Goal: Information Seeking & Learning: Learn about a topic

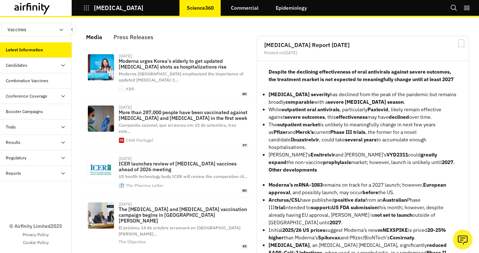
click at [293, 8] on link "Epidemiology" at bounding box center [291, 7] width 46 height 17
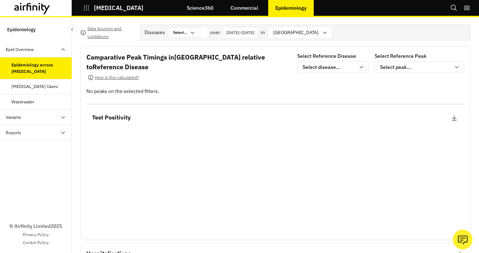
click at [65, 132] on icon at bounding box center [63, 133] width 6 height 6
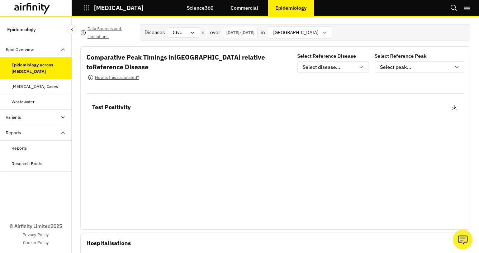
click at [22, 148] on div "Reports" at bounding box center [18, 148] width 15 height 6
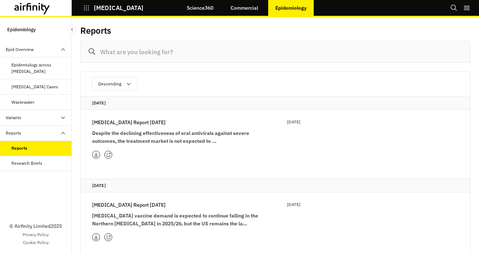
click at [23, 48] on div "Epid Overview" at bounding box center [20, 49] width 28 height 6
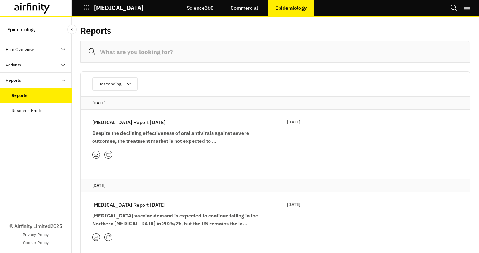
click at [21, 66] on div "Variants" at bounding box center [13, 65] width 15 height 6
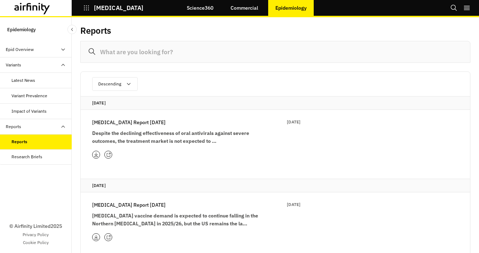
click at [19, 80] on div "Latest News" at bounding box center [23, 80] width 24 height 6
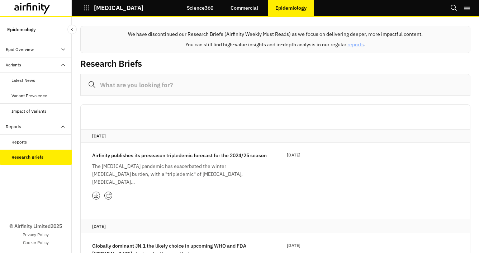
click at [32, 142] on div "Reports" at bounding box center [41, 142] width 60 height 6
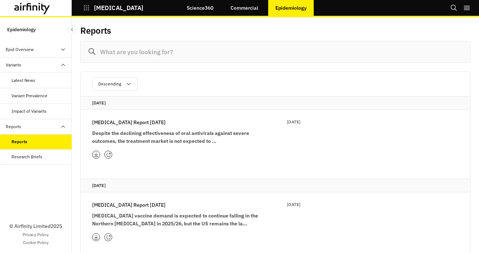
click at [97, 154] on icon at bounding box center [96, 154] width 4 height 4
click at [21, 112] on div "Impact of Variants" at bounding box center [28, 111] width 35 height 6
click at [27, 84] on div "Latest News" at bounding box center [36, 80] width 72 height 15
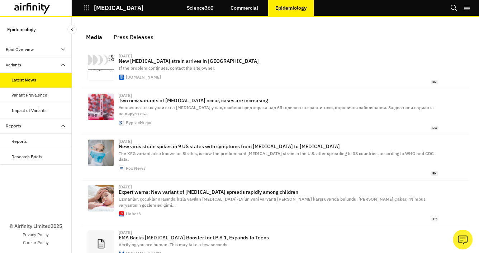
click at [25, 65] on div "Variants" at bounding box center [39, 65] width 66 height 6
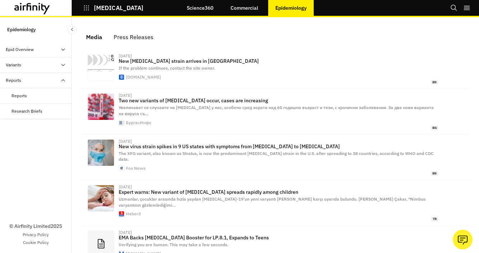
click at [27, 51] on div "Epid Overview" at bounding box center [20, 49] width 28 height 6
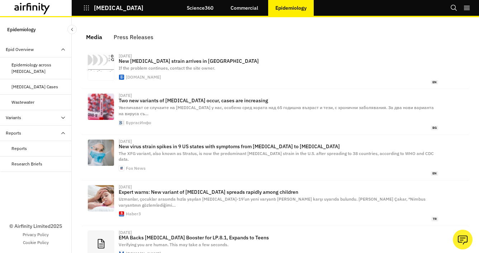
click at [29, 66] on div "Epidemiology across [MEDICAL_DATA]" at bounding box center [38, 68] width 54 height 13
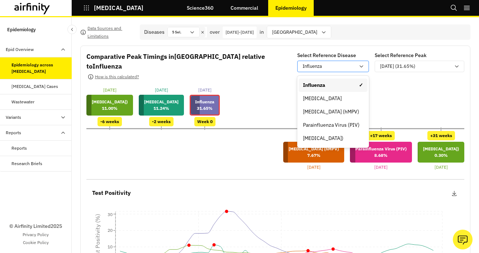
click at [362, 64] on icon at bounding box center [361, 66] width 6 height 6
click at [339, 95] on div "[MEDICAL_DATA]" at bounding box center [333, 99] width 60 height 8
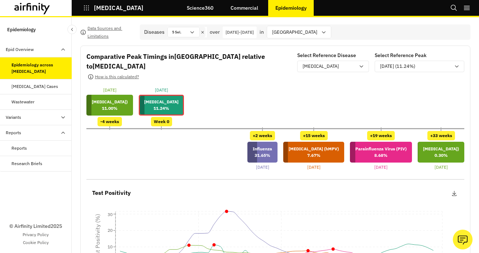
click at [40, 6] on icon at bounding box center [32, 8] width 36 height 11
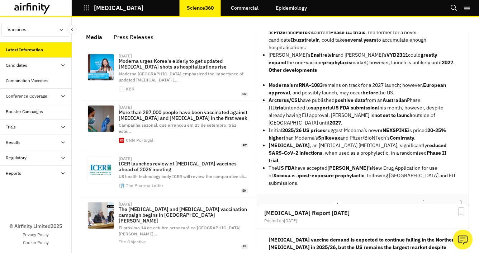
scroll to position [101, 0]
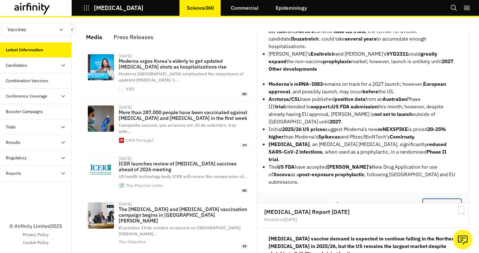
click at [449, 198] on button "View Report" at bounding box center [441, 204] width 39 height 12
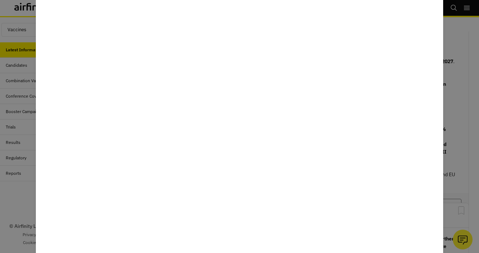
click at [12, 150] on div at bounding box center [239, 126] width 479 height 253
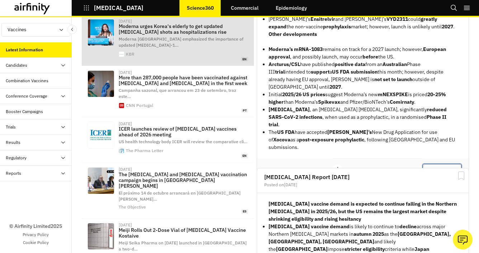
scroll to position [0, 0]
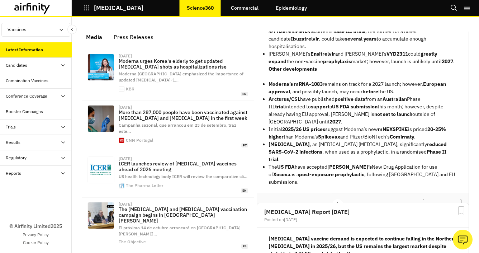
click at [34, 7] on icon at bounding box center [32, 8] width 36 height 11
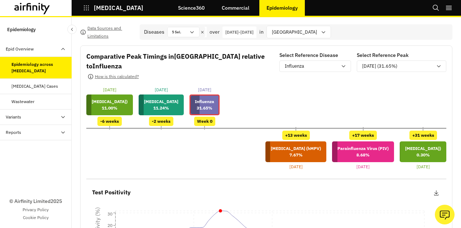
click at [239, 12] on link "Commercial" at bounding box center [236, 7] width 42 height 17
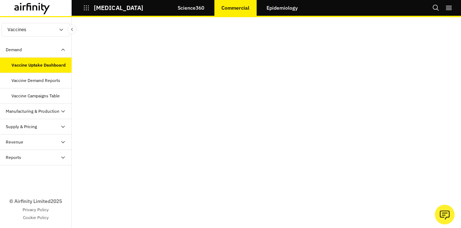
click at [40, 80] on div "Vaccine Demand Reports" at bounding box center [35, 80] width 49 height 6
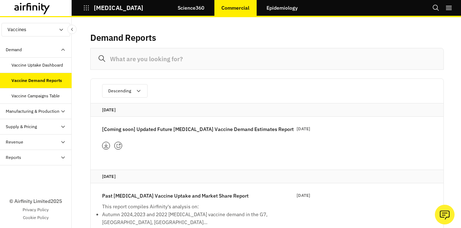
click at [39, 68] on div "Vaccine Uptake Dashboard" at bounding box center [37, 65] width 52 height 6
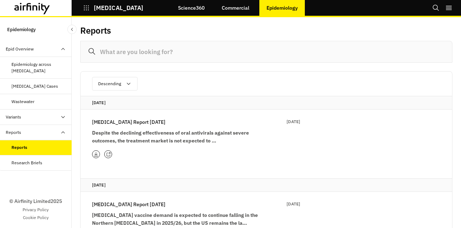
click at [157, 135] on strong "Despite the declining effectiveness of oral antivirals against severe outcomes,…" at bounding box center [170, 137] width 157 height 14
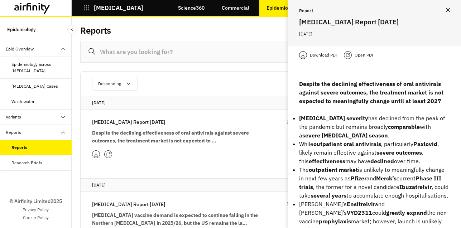
click at [450, 13] on button "Close" at bounding box center [447, 9] width 11 height 11
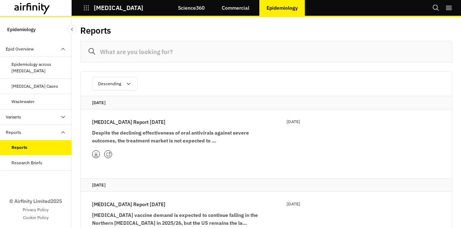
click at [21, 120] on div "Variants" at bounding box center [39, 117] width 66 height 6
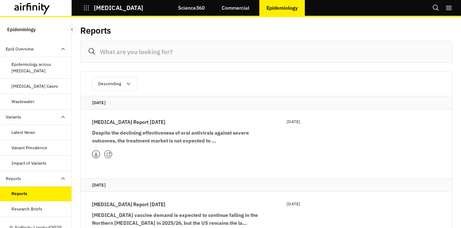
click at [24, 134] on div "Latest News" at bounding box center [23, 132] width 24 height 6
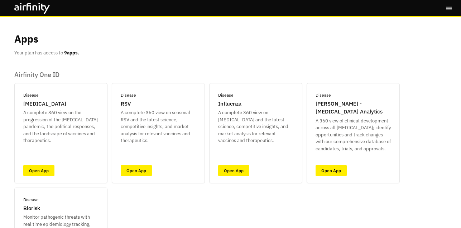
click at [34, 8] on icon at bounding box center [32, 8] width 36 height 11
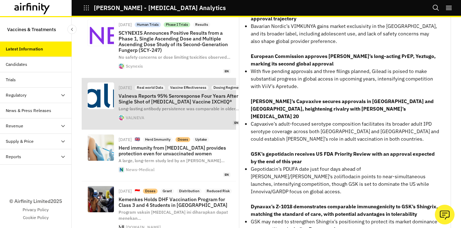
scroll to position [1, 0]
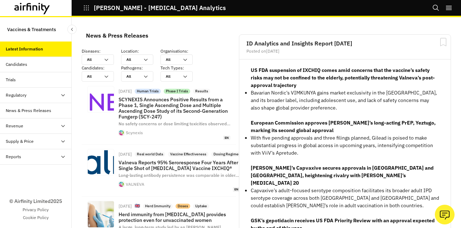
click at [22, 67] on div "Candidates" at bounding box center [16, 64] width 21 height 6
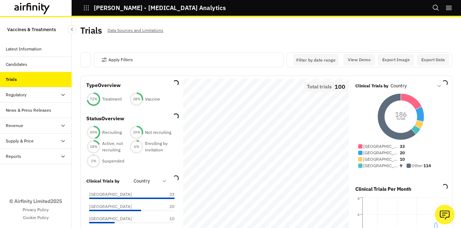
scroll to position [1, 0]
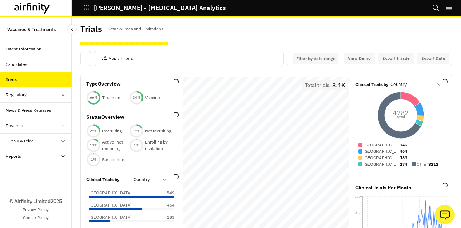
click at [27, 97] on div "Regulatory" at bounding box center [39, 95] width 66 height 6
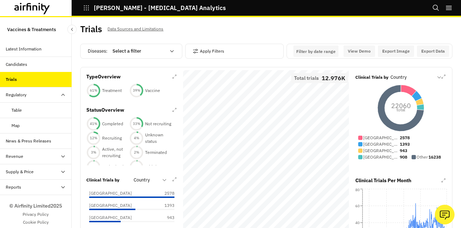
click at [20, 94] on div "Regulatory" at bounding box center [16, 95] width 21 height 6
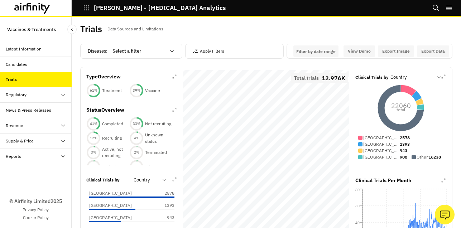
click at [20, 93] on div "Regulatory" at bounding box center [16, 95] width 21 height 6
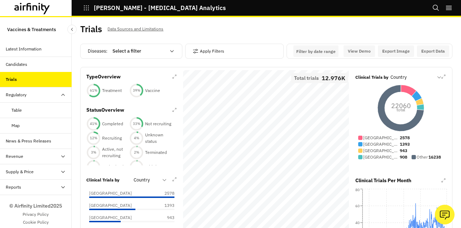
click at [20, 108] on div "Table" at bounding box center [16, 110] width 10 height 6
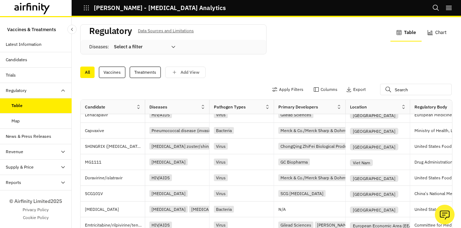
scroll to position [171, 0]
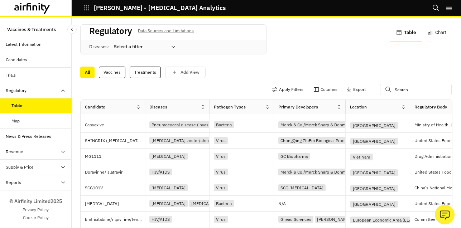
click at [28, 120] on div "Map" at bounding box center [41, 121] width 60 height 6
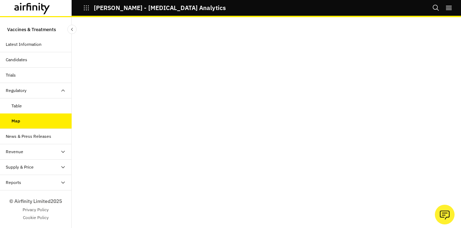
click at [32, 153] on div "Revenue" at bounding box center [39, 152] width 66 height 6
click at [60, 198] on icon at bounding box center [63, 198] width 6 height 6
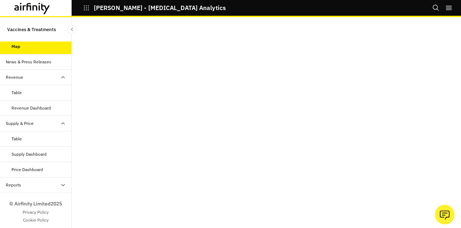
scroll to position [82, 0]
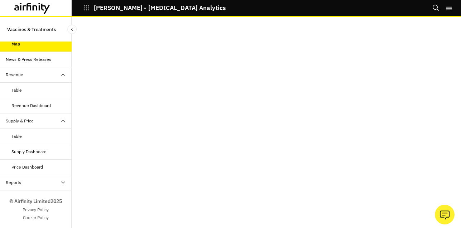
click at [32, 181] on div "Reports" at bounding box center [39, 182] width 66 height 6
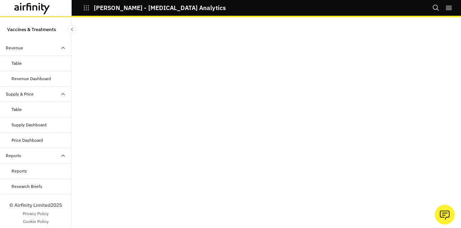
scroll to position [113, 0]
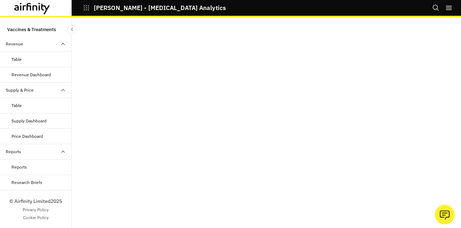
click at [19, 169] on div "Reports" at bounding box center [18, 167] width 15 height 6
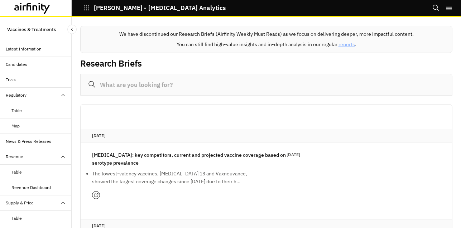
scroll to position [113, 0]
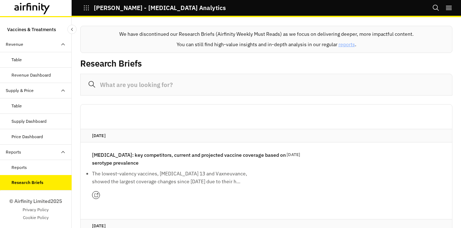
click at [44, 136] on div "Price Dashboard" at bounding box center [41, 137] width 60 height 6
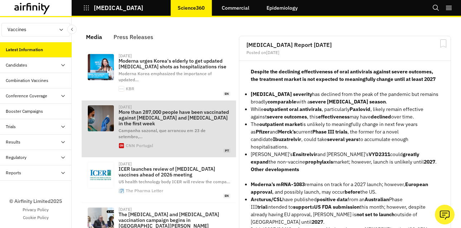
scroll to position [514, 215]
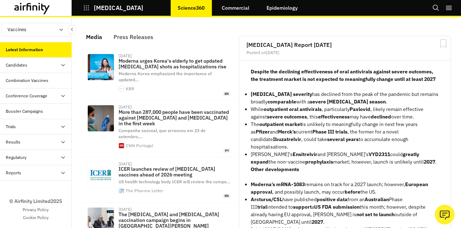
click at [237, 8] on link "Commercial" at bounding box center [236, 7] width 42 height 17
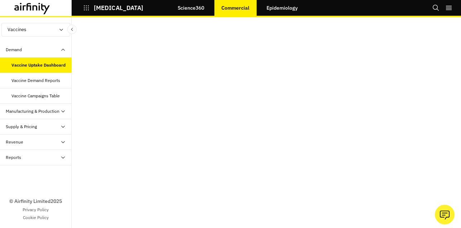
drag, startPoint x: 86, startPoint y: 8, endPoint x: 46, endPoint y: 87, distance: 88.9
click at [46, 87] on div "COVID-19 Science360 Commercial Epidemiology Bookmarks Settings Logout Vaccines …" at bounding box center [230, 114] width 461 height 228
click at [38, 80] on div "Vaccine Demand Reports" at bounding box center [35, 80] width 49 height 6
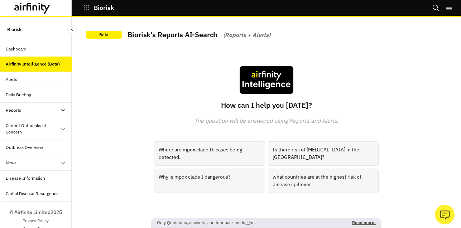
click at [36, 80] on div "Alerts" at bounding box center [39, 79] width 66 height 6
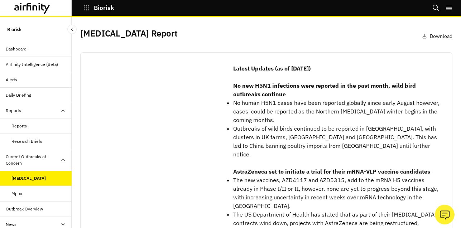
scroll to position [29, 0]
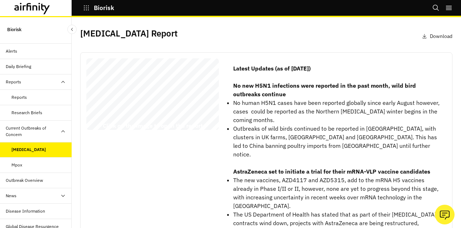
click at [28, 165] on div "Mpox" at bounding box center [41, 165] width 60 height 6
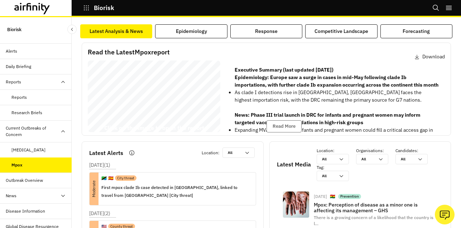
click at [23, 182] on div "Outbreak Overview" at bounding box center [24, 180] width 37 height 6
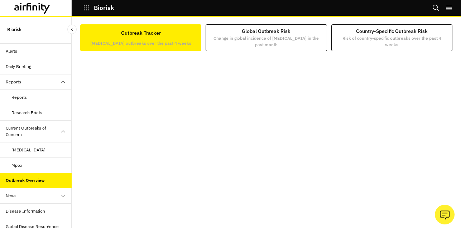
click at [32, 195] on div "News" at bounding box center [39, 196] width 66 height 6
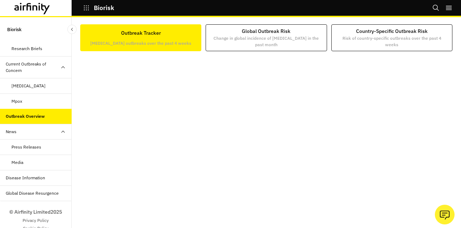
scroll to position [104, 0]
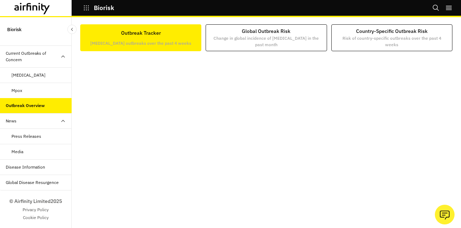
click at [21, 78] on div "[MEDICAL_DATA]" at bounding box center [28, 75] width 34 height 6
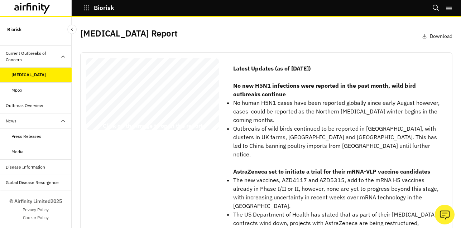
click at [83, 11] on icon "button" at bounding box center [86, 8] width 6 height 6
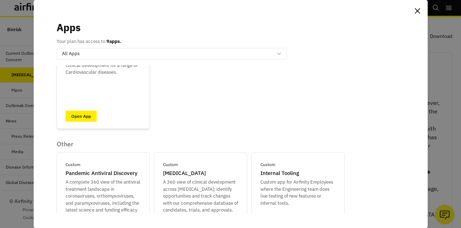
scroll to position [322, 0]
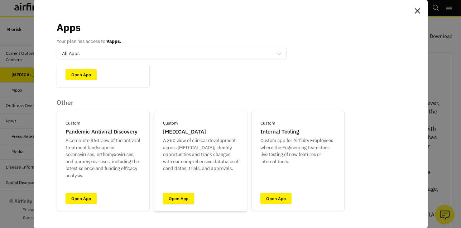
click at [180, 196] on link "Open App" at bounding box center [178, 198] width 31 height 11
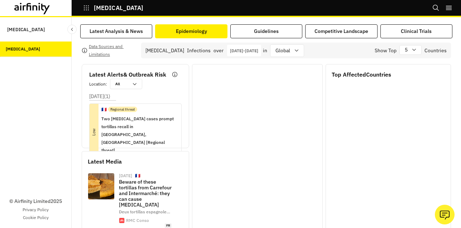
click at [191, 29] on div "Epidemiology" at bounding box center [191, 32] width 31 height 8
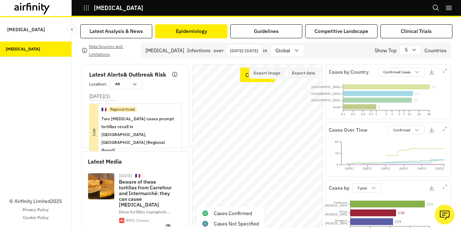
click at [84, 8] on icon "button" at bounding box center [86, 8] width 6 height 6
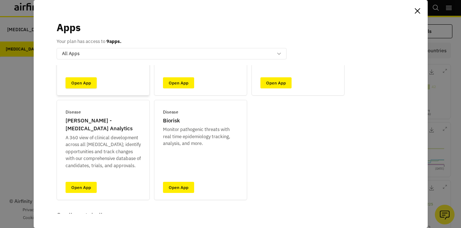
scroll to position [115, 0]
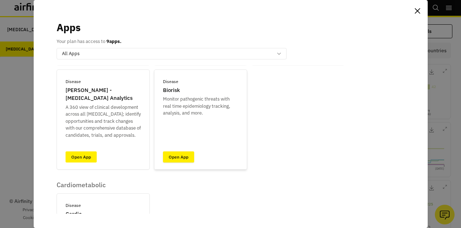
click at [175, 152] on link "Open App" at bounding box center [178, 157] width 31 height 11
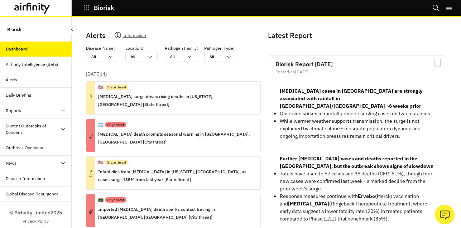
click at [58, 114] on div "Reports" at bounding box center [36, 110] width 72 height 15
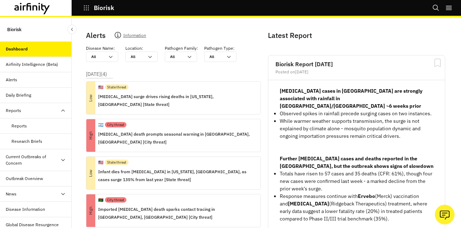
click at [58, 114] on div "Reports" at bounding box center [36, 110] width 72 height 15
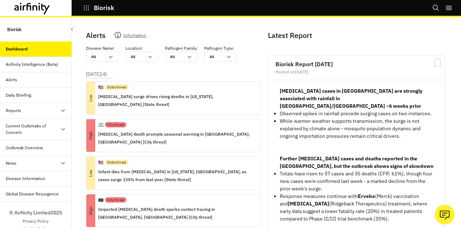
click at [63, 129] on icon at bounding box center [63, 129] width 6 height 6
click at [32, 149] on div "[MEDICAL_DATA]" at bounding box center [28, 148] width 34 height 6
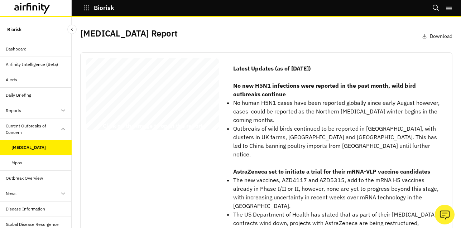
scroll to position [18, 0]
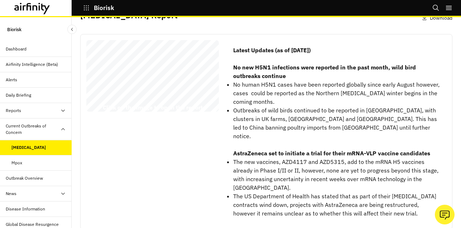
click at [19, 164] on div "Mpox" at bounding box center [16, 163] width 11 height 6
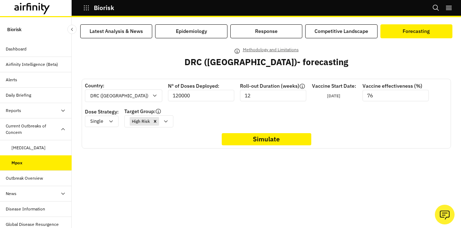
click at [419, 29] on div "Forecasting" at bounding box center [416, 32] width 27 height 8
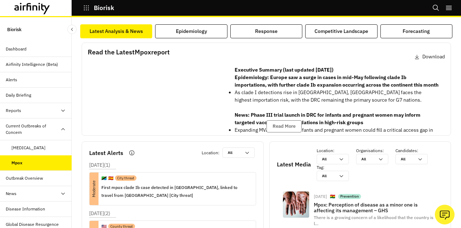
click at [109, 34] on div "Latest Analysis & News" at bounding box center [116, 32] width 53 height 8
click at [30, 148] on div "[MEDICAL_DATA]" at bounding box center [28, 148] width 34 height 6
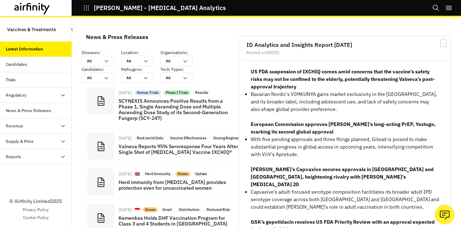
scroll to position [636, 215]
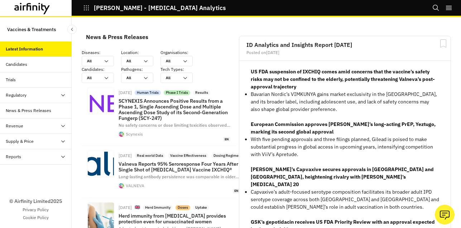
click at [19, 155] on div "Reports" at bounding box center [13, 157] width 15 height 6
click at [29, 172] on div "Reports" at bounding box center [41, 172] width 60 height 6
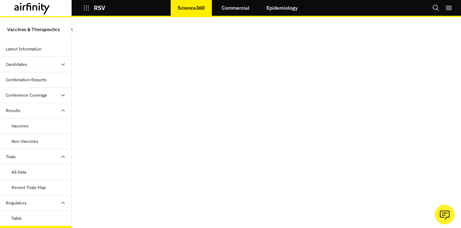
scroll to position [66, 0]
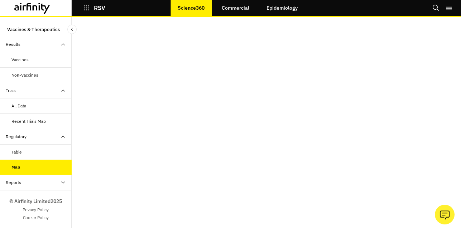
click at [236, 8] on link "Commercial" at bounding box center [236, 7] width 42 height 17
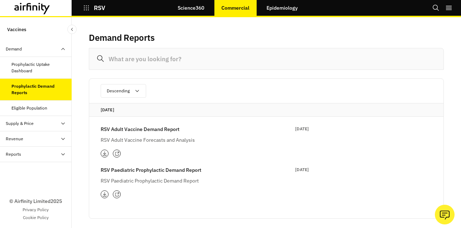
click at [44, 108] on div "Eligible Population" at bounding box center [29, 108] width 36 height 6
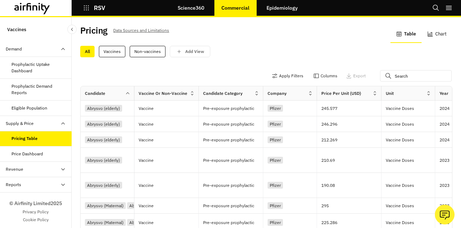
scroll to position [0, 0]
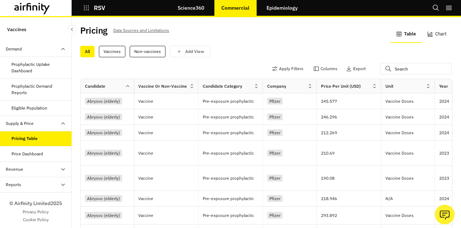
click at [28, 149] on div "Price Dashboard" at bounding box center [36, 154] width 72 height 15
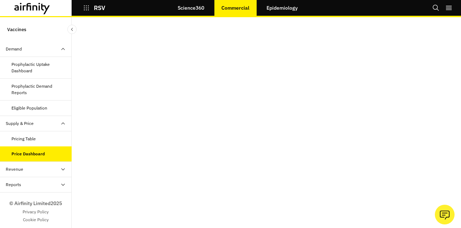
click at [33, 173] on div "Revenue" at bounding box center [36, 169] width 72 height 15
click at [28, 191] on div "Table" at bounding box center [36, 184] width 72 height 15
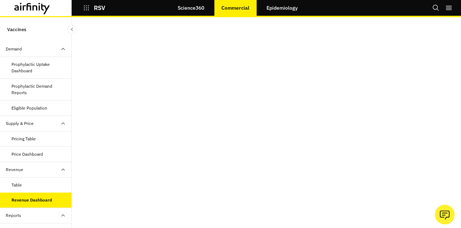
scroll to position [33, 0]
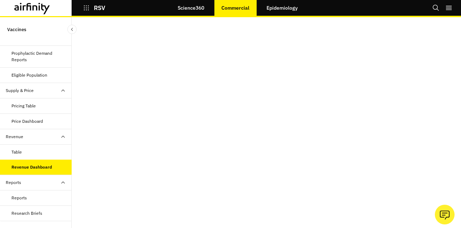
click at [276, 11] on link "Epidemiology" at bounding box center [282, 7] width 46 height 17
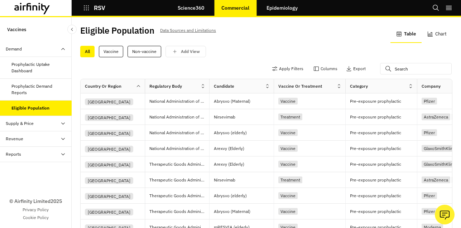
click at [37, 69] on div "Prophylactic Uptake Dashboard" at bounding box center [38, 67] width 54 height 13
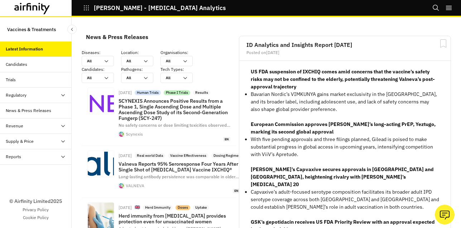
scroll to position [636, 215]
